Goal: Book appointment/travel/reservation

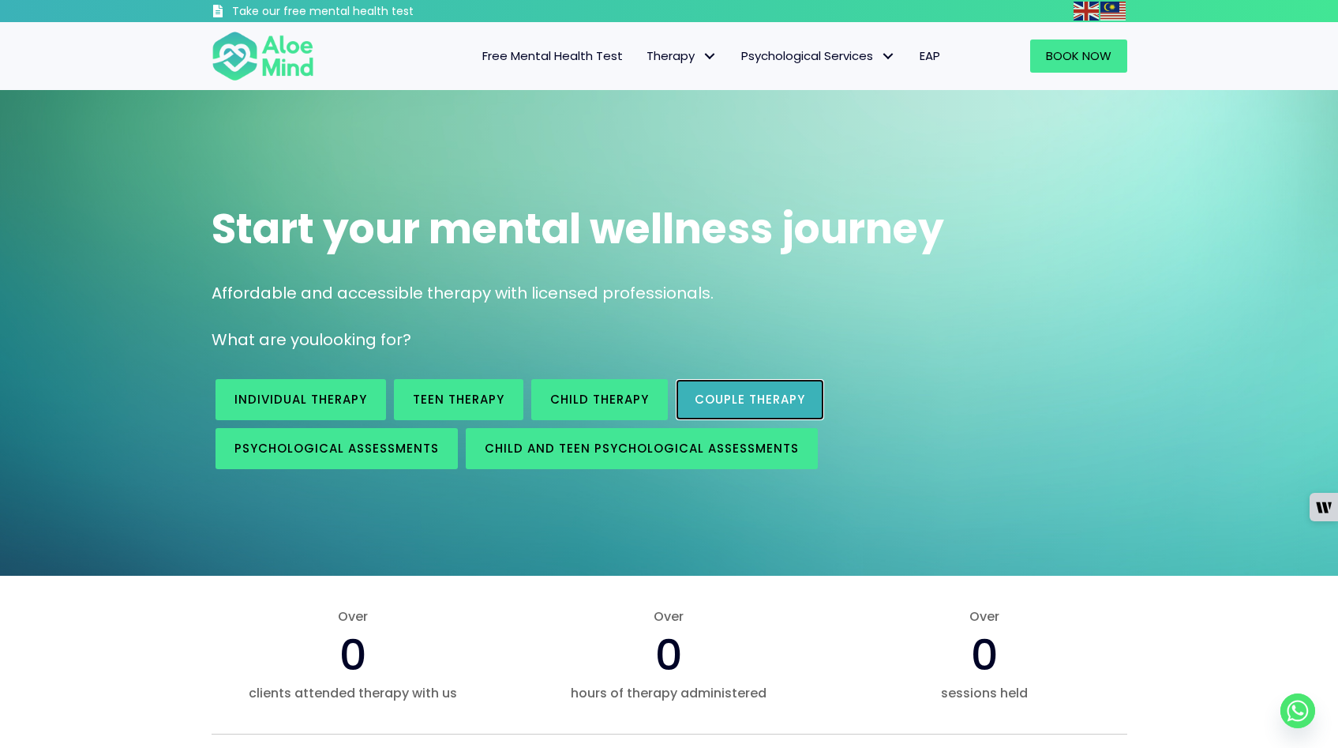
click at [778, 397] on span "Couple therapy" at bounding box center [750, 399] width 111 height 17
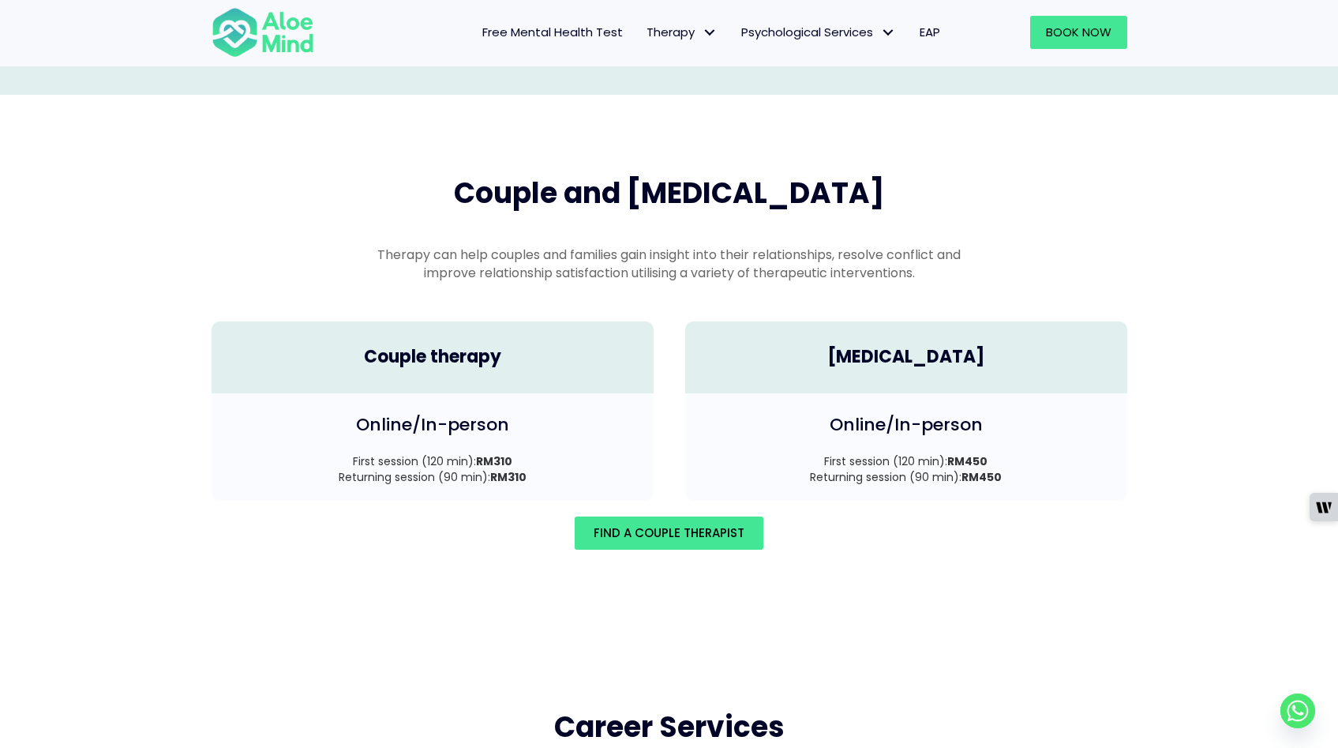
scroll to position [2062, 0]
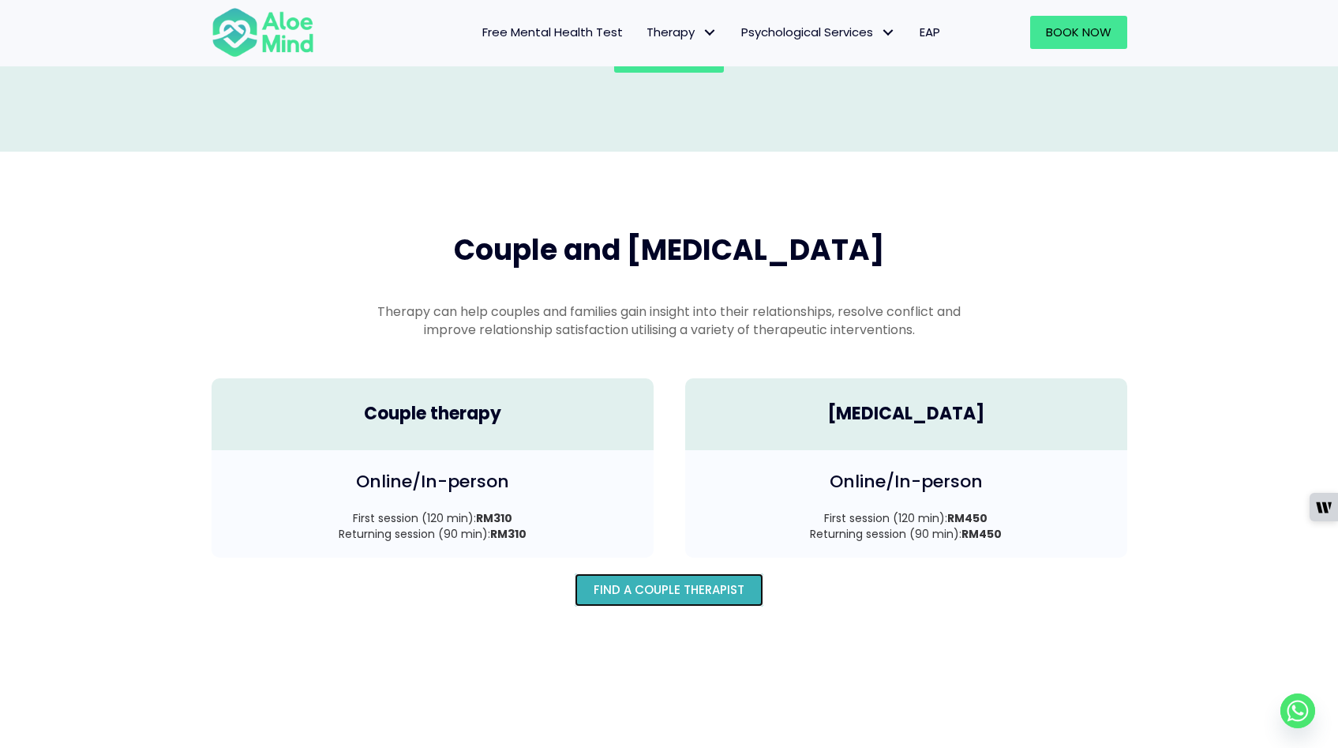
click at [683, 579] on link "Find A Couple Therapist" at bounding box center [669, 589] width 189 height 33
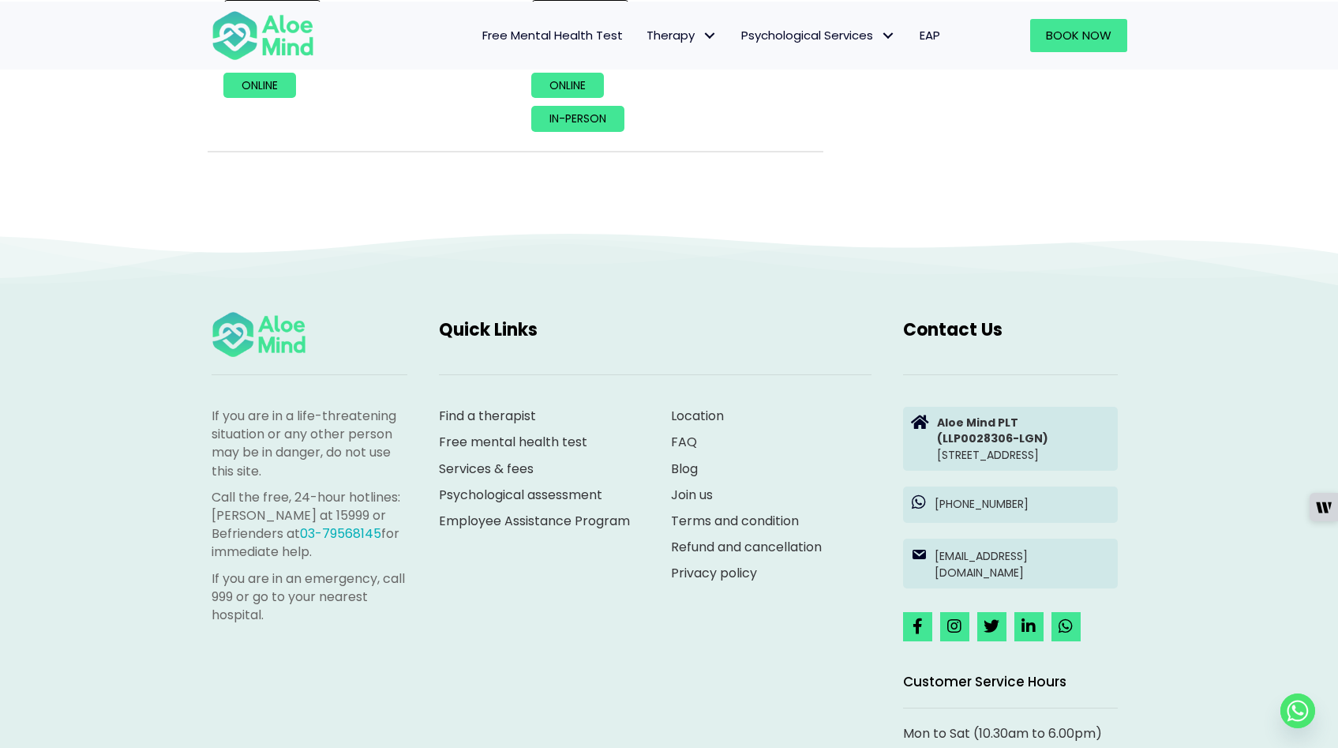
scroll to position [1978, 0]
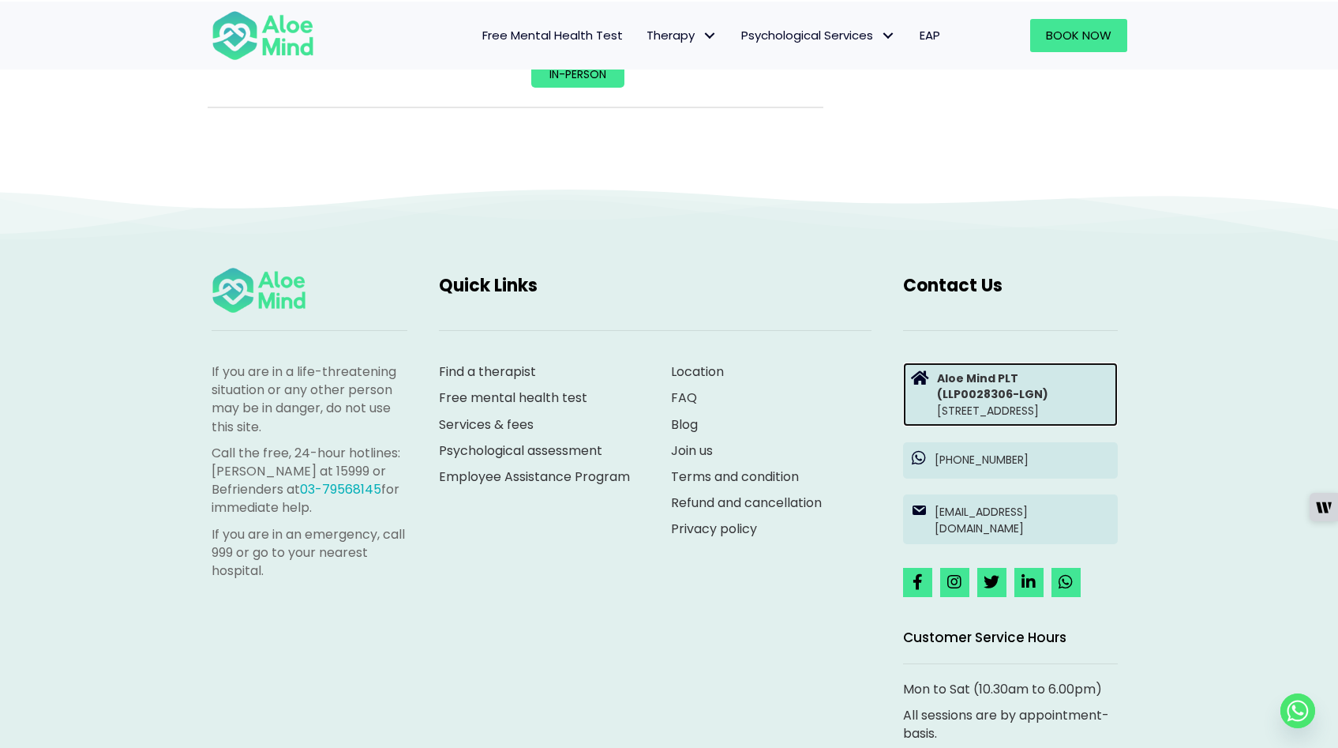
click at [1037, 415] on p "Aloe Mind PLT (LLP0028306-LGN) [STREET_ADDRESS]" at bounding box center [1023, 394] width 173 height 48
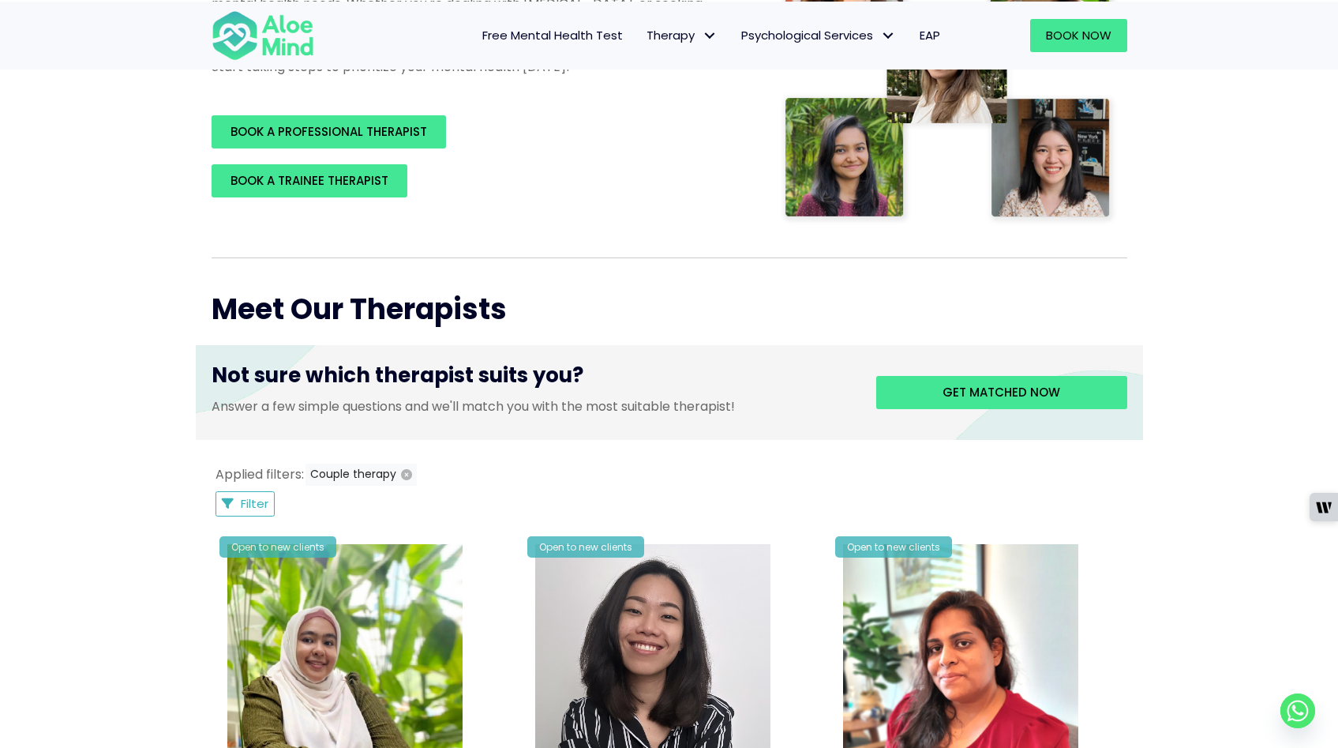
scroll to position [297, 0]
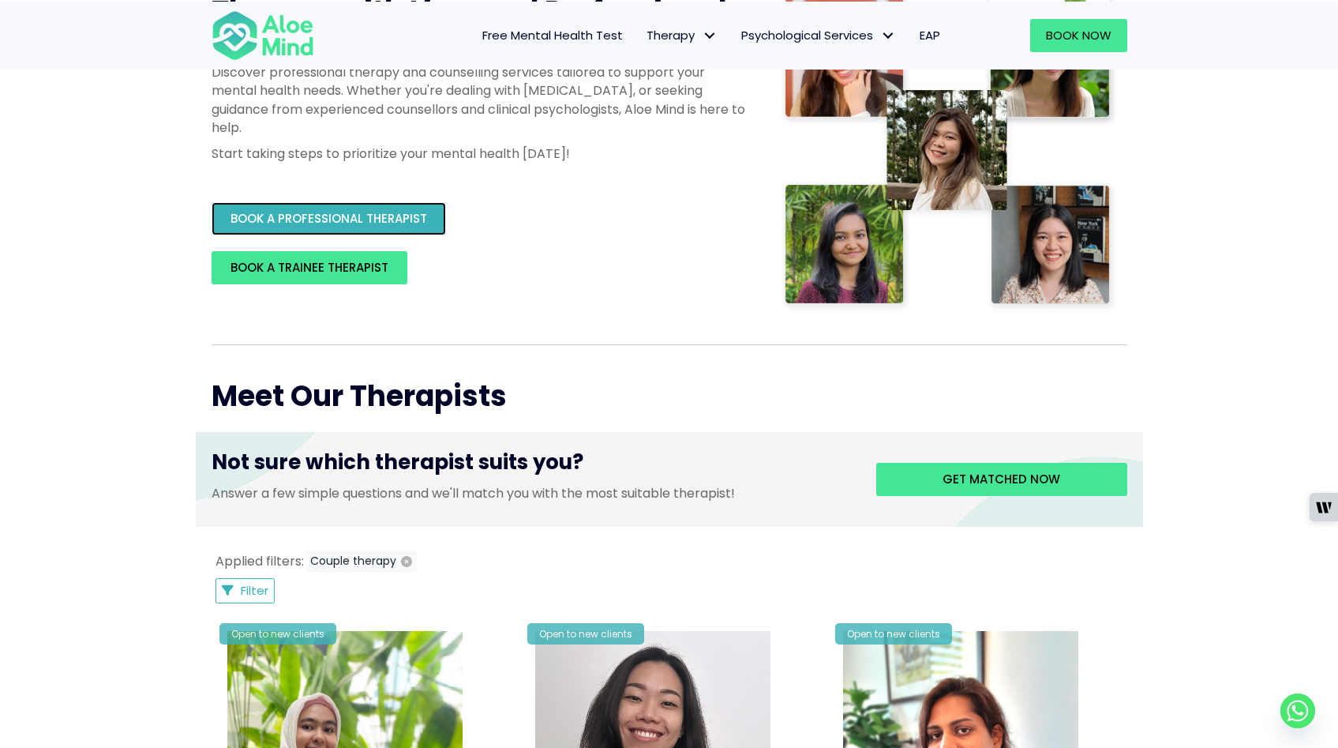
click at [327, 210] on span "BOOK A PROFESSIONAL THERAPIST" at bounding box center [329, 218] width 197 height 17
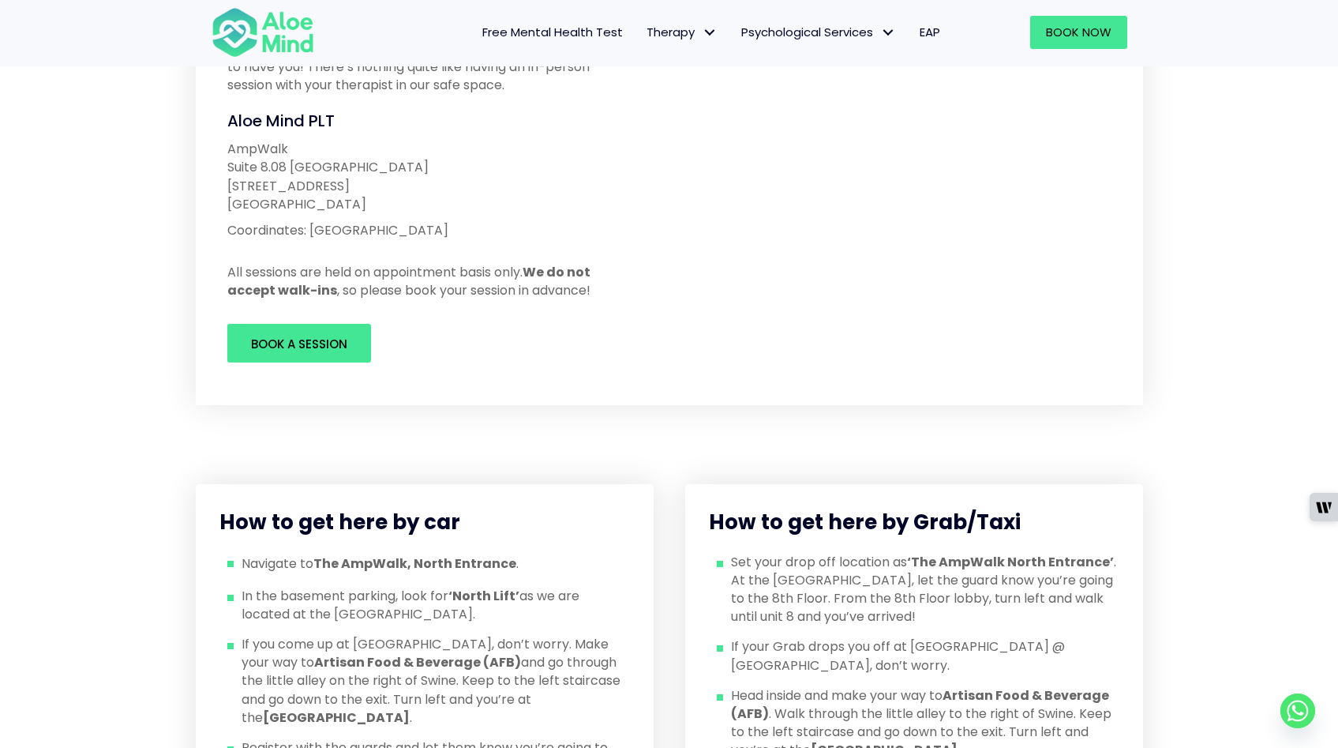
scroll to position [255, 0]
